Goal: Navigation & Orientation: Find specific page/section

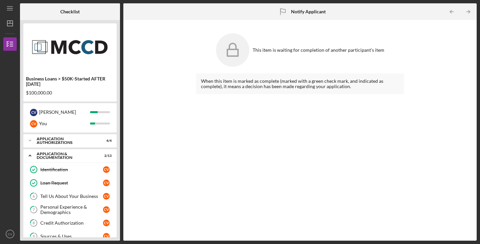
scroll to position [225, 0]
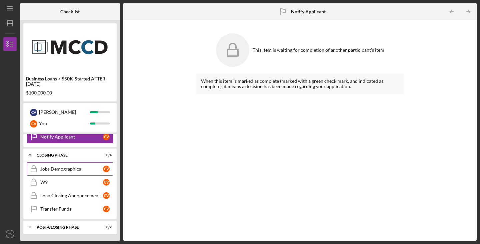
click at [71, 167] on div "Jobs Demographics" at bounding box center [71, 168] width 63 height 5
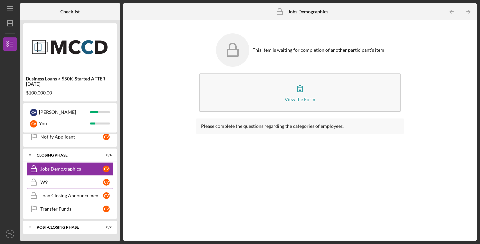
click at [77, 188] on link "W9 W9 C V" at bounding box center [70, 181] width 87 height 13
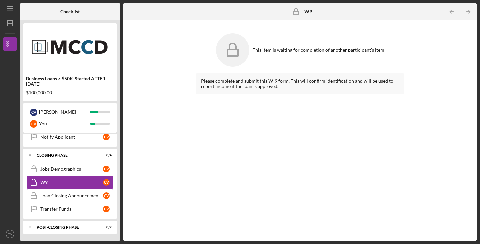
click at [77, 196] on div "Loan Closing Announcement" at bounding box center [71, 195] width 63 height 5
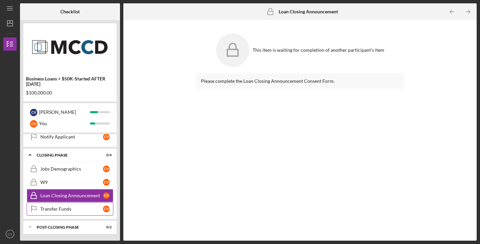
click at [77, 213] on link "Transfer Funds Transfer Funds C V" at bounding box center [70, 208] width 87 height 13
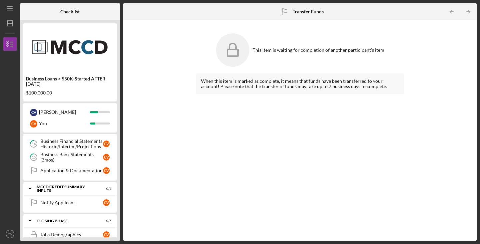
scroll to position [158, 0]
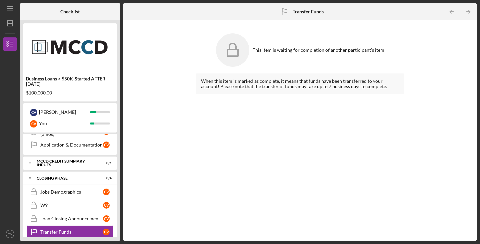
scroll to position [185, 0]
